Goal: Information Seeking & Learning: Learn about a topic

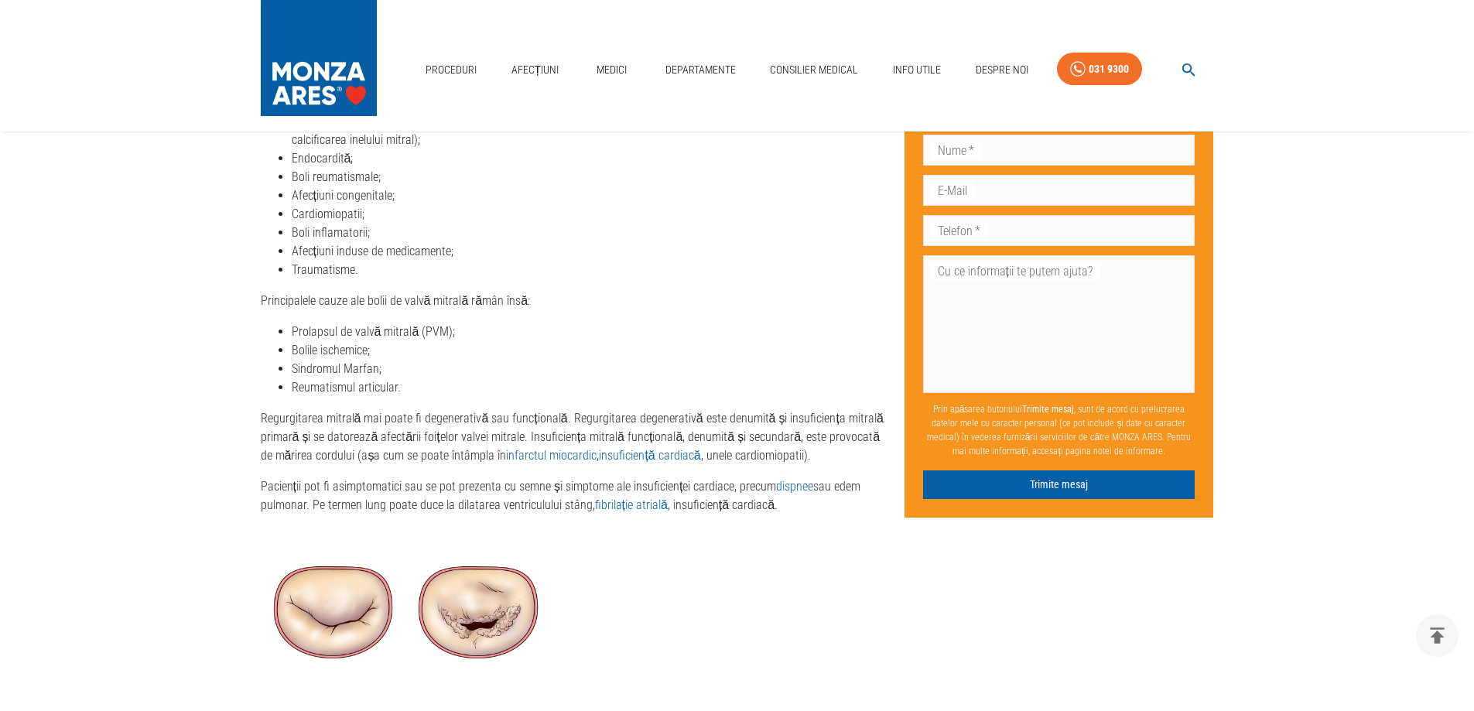
scroll to position [2554, 0]
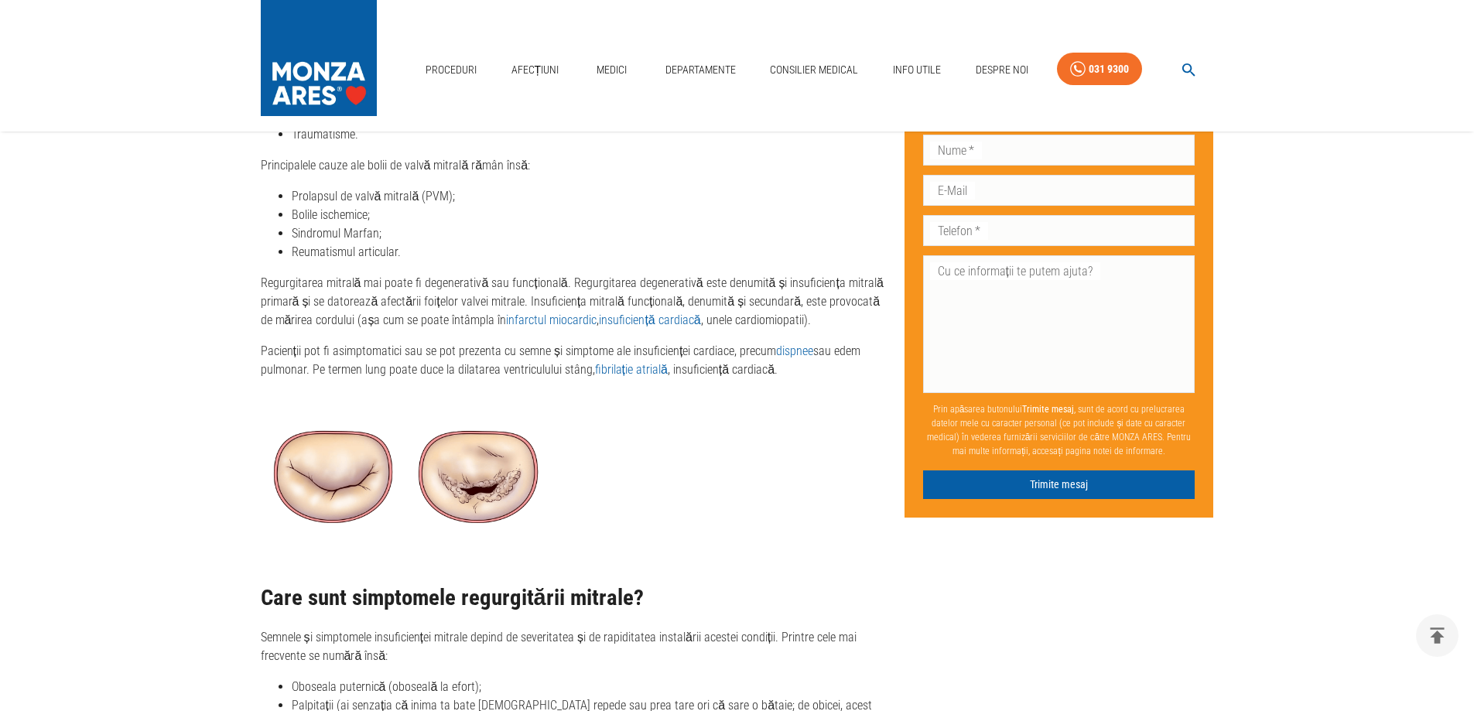
click at [374, 368] on p "Pacienții pot fi asimptomatici sau se pot prezenta cu semne și simptome ale ins…" at bounding box center [577, 360] width 632 height 37
click at [570, 354] on p "Pacienții pot fi asimptomatici sau se pot prezenta cu semne și simptome ale ins…" at bounding box center [577, 360] width 632 height 37
click at [406, 277] on p "Regurgitarea mitrală mai poate fi degenerativă sau funcțională. Regurgitarea de…" at bounding box center [577, 302] width 632 height 56
click at [369, 285] on p "Regurgitarea mitrală mai poate fi degenerativă sau funcțională. Regurgitarea de…" at bounding box center [577, 302] width 632 height 56
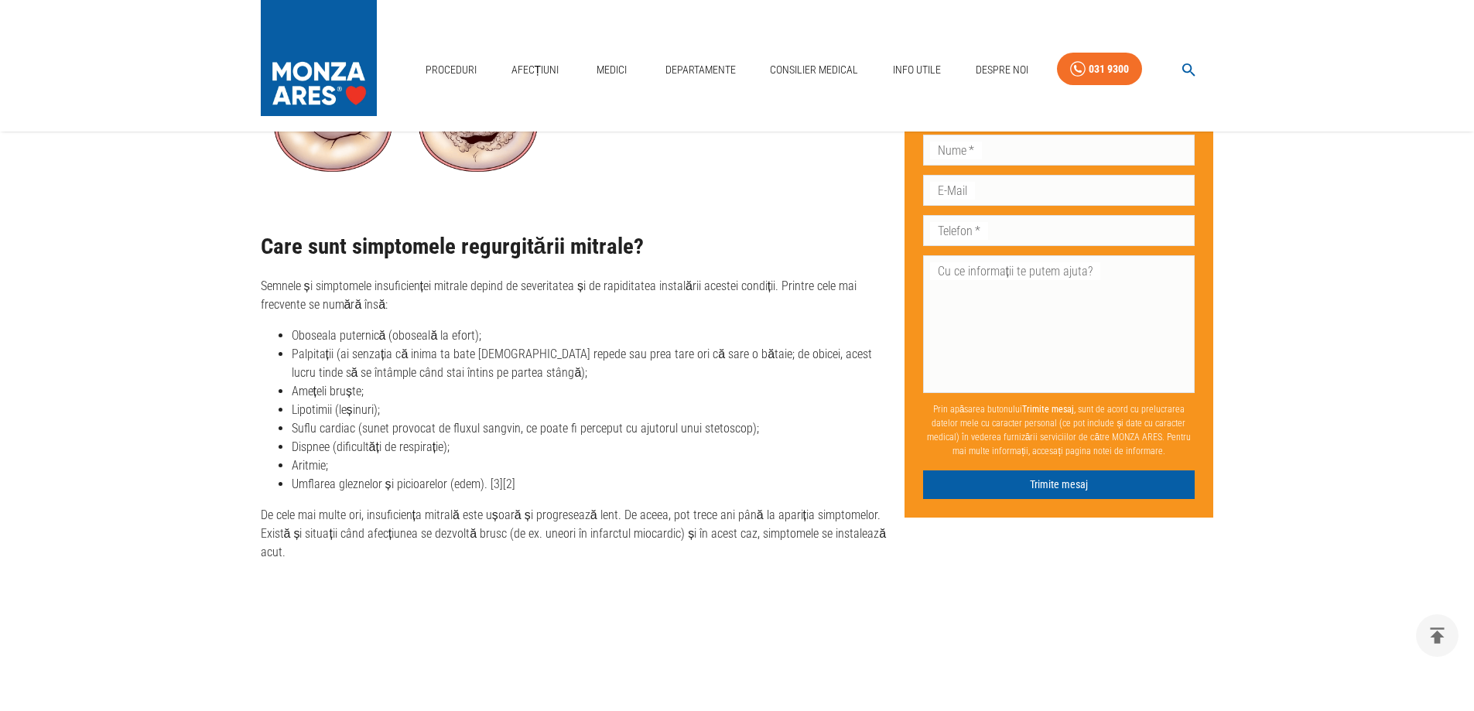
scroll to position [3019, 0]
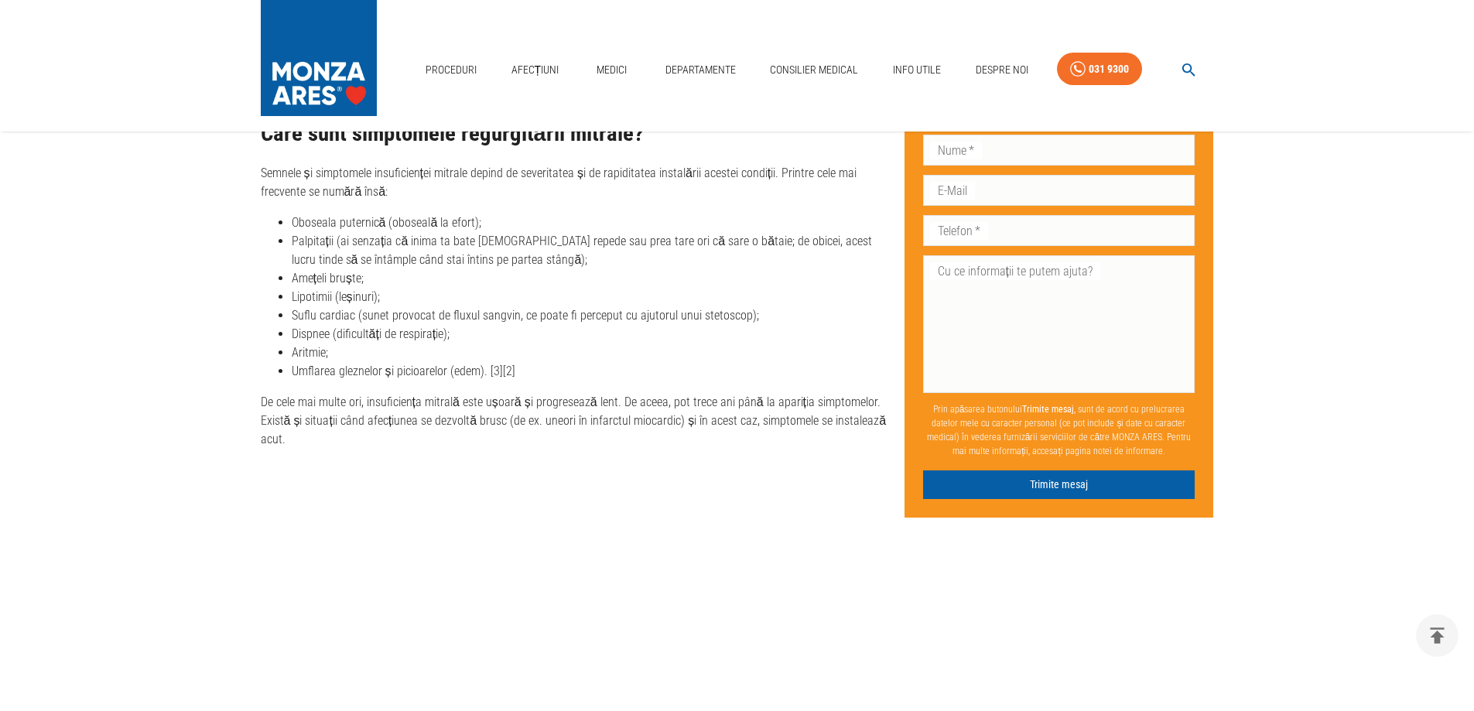
click at [512, 262] on li "Palpitații (ai senzația că inima ta bate [DEMOGRAPHIC_DATA] repede sau prea tar…" at bounding box center [592, 250] width 601 height 37
click at [368, 280] on li "Amețeli bruște;" at bounding box center [592, 278] width 601 height 19
click at [389, 330] on li "Dispnee (dificultăți de respirație);" at bounding box center [592, 334] width 601 height 19
drag, startPoint x: 326, startPoint y: 354, endPoint x: 332, endPoint y: 362, distance: 10.5
click at [327, 354] on li "Aritmie;" at bounding box center [592, 353] width 601 height 19
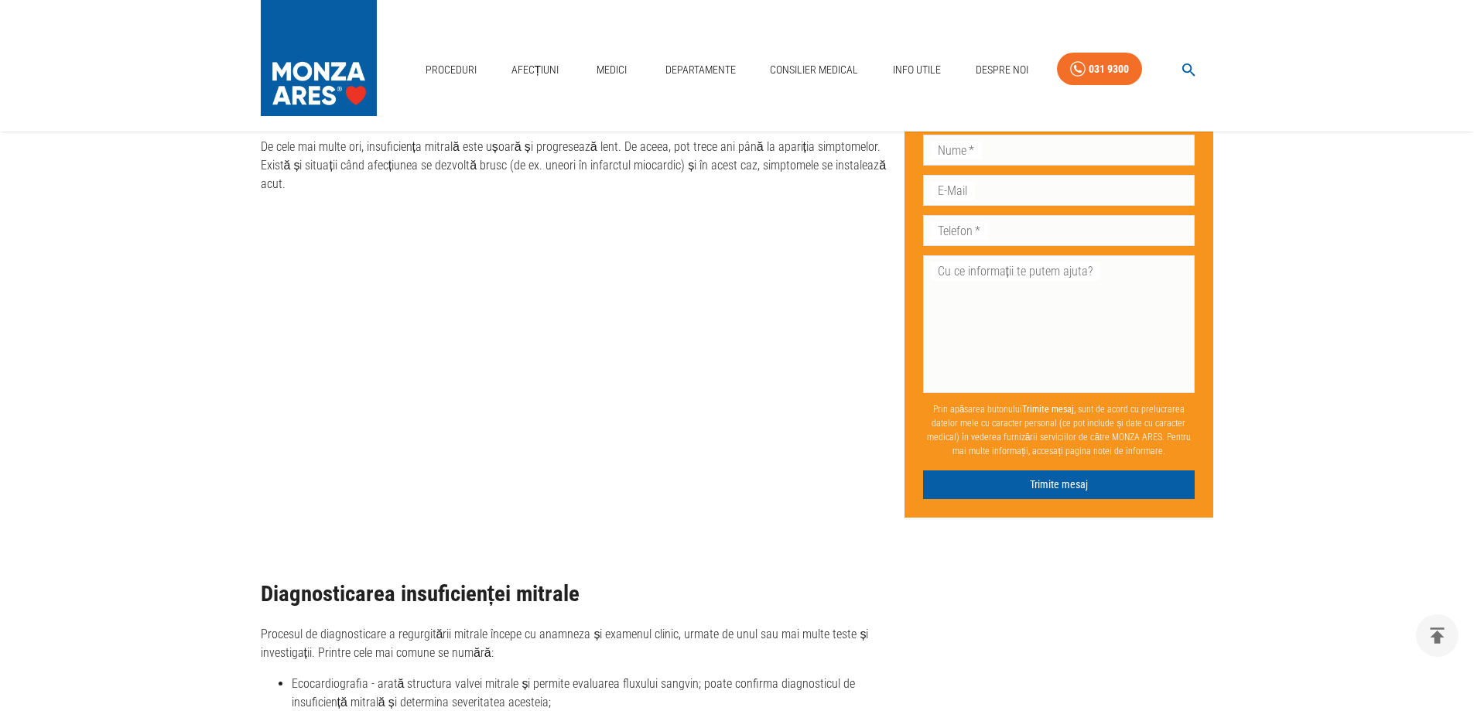
scroll to position [3251, 0]
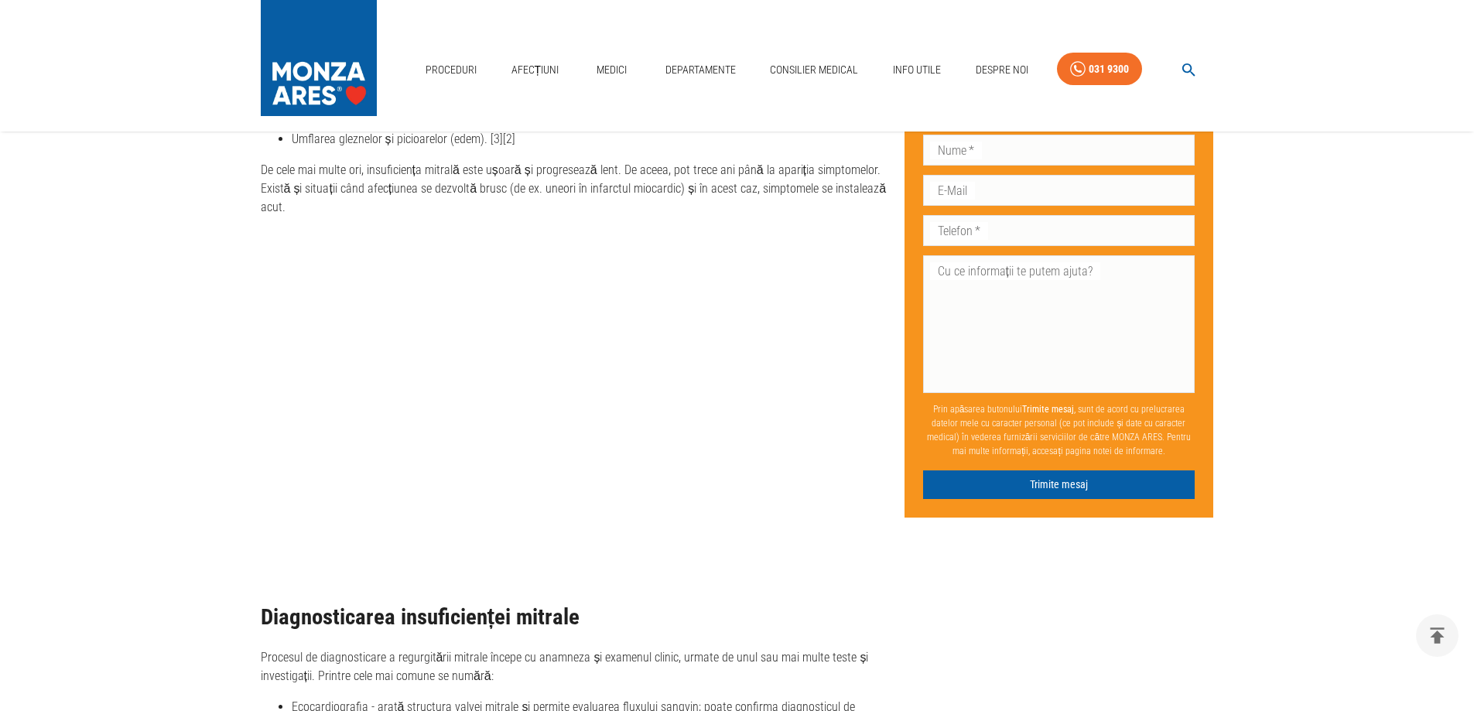
click at [370, 171] on p "De cele mai multe ori, insuficiența mitrală este ușoară și progresează lent. De…" at bounding box center [577, 189] width 632 height 56
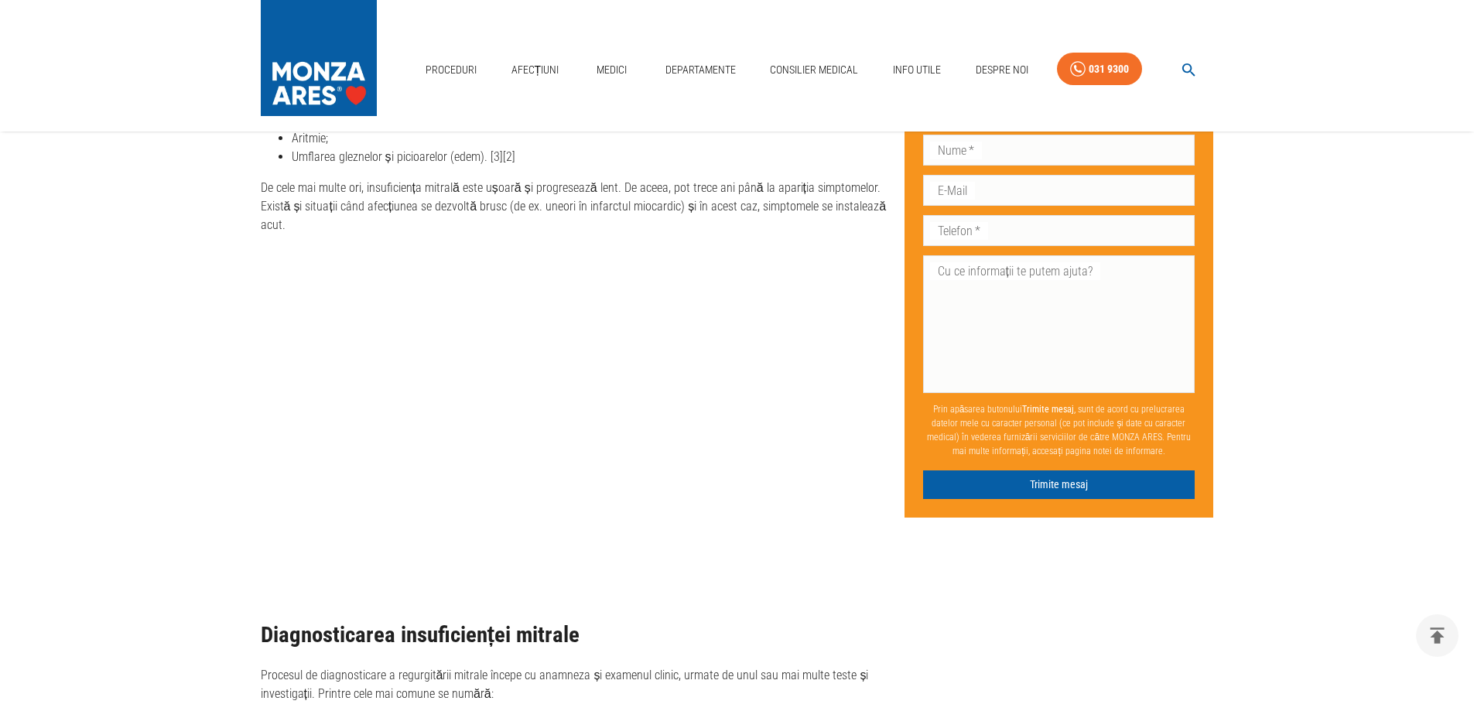
scroll to position [2709, 0]
